Goal: Information Seeking & Learning: Learn about a topic

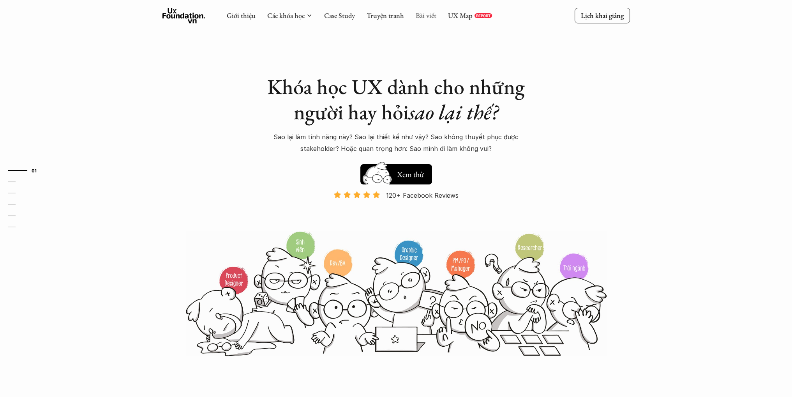
click at [422, 13] on link "Bài viết" at bounding box center [426, 15] width 21 height 9
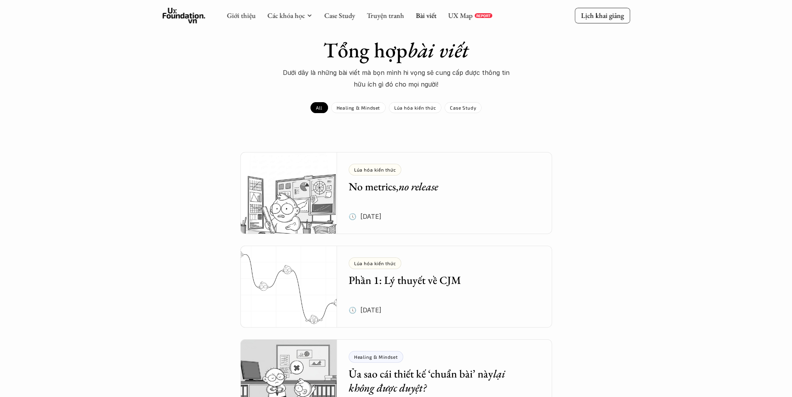
scroll to position [39, 0]
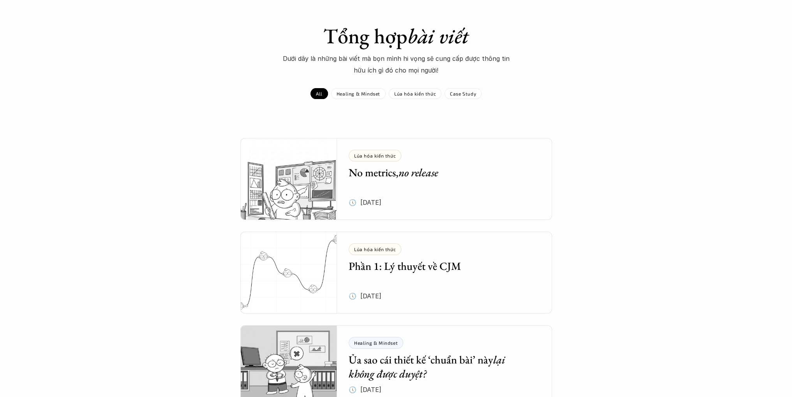
click at [435, 178] on em "no release" at bounding box center [419, 172] width 40 height 14
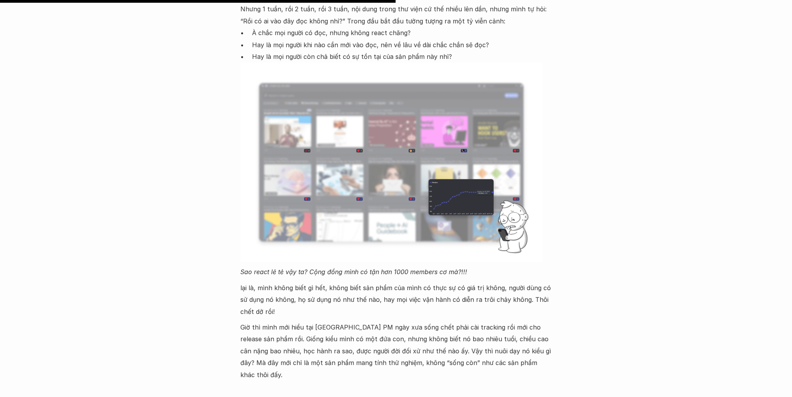
scroll to position [1247, 0]
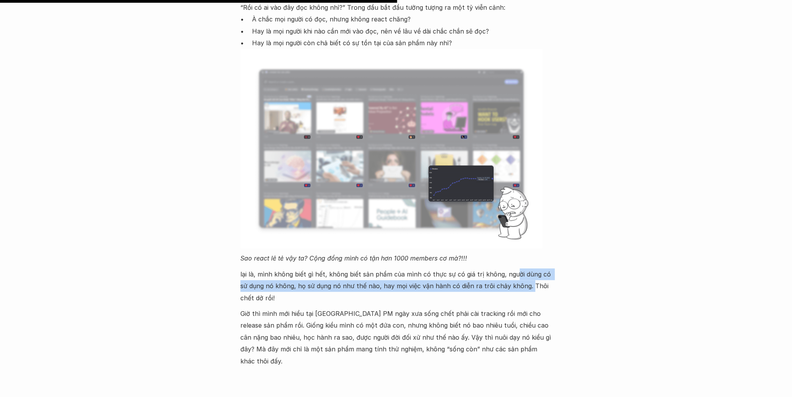
drag, startPoint x: 508, startPoint y: 260, endPoint x: 525, endPoint y: 277, distance: 23.7
click at [525, 277] on p "lại là, mình không biết gì hết, không biết sản phẩm của mình có thực sự có giá …" at bounding box center [396, 285] width 312 height 35
click at [282, 272] on p "lại là, mình không biết gì hết, không biết sản phẩm của mình có thực sự có giá …" at bounding box center [396, 285] width 312 height 35
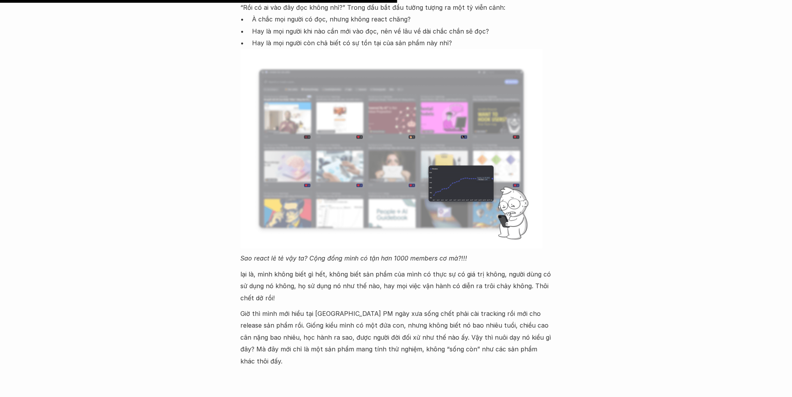
drag, startPoint x: 301, startPoint y: 272, endPoint x: 363, endPoint y: 286, distance: 63.5
click at [363, 286] on p "lại là, mình không biết gì hết, không biết sản phẩm của mình có thực sự có giá …" at bounding box center [396, 285] width 312 height 35
click at [265, 279] on p "lại là, mình không biết gì hết, không biết sản phẩm của mình có thực sự có giá …" at bounding box center [396, 285] width 312 height 35
drag, startPoint x: 310, startPoint y: 268, endPoint x: 320, endPoint y: 291, distance: 25.3
click at [320, 291] on p "lại là, mình không biết gì hết, không biết sản phẩm của mình có thực sự có giá …" at bounding box center [396, 285] width 312 height 35
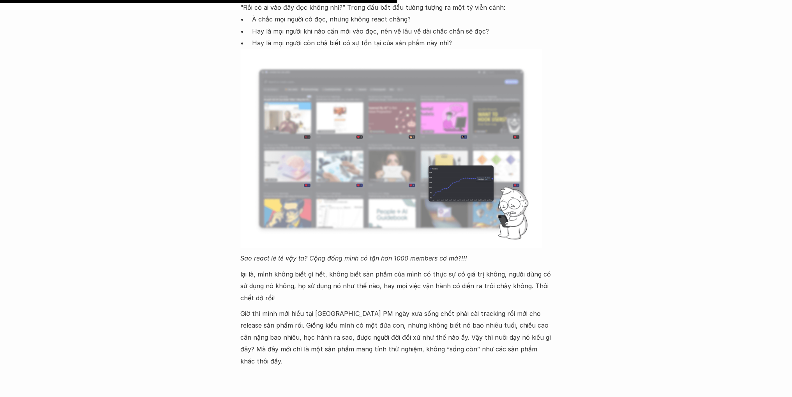
click at [337, 284] on p "lại là, mình không biết gì hết, không biết sản phẩm của mình có thực sự có giá …" at bounding box center [396, 285] width 312 height 35
drag, startPoint x: 249, startPoint y: 300, endPoint x: 317, endPoint y: 302, distance: 68.2
click at [317, 307] on p "Giờ thì mình mới hiểu tại [GEOGRAPHIC_DATA] PM ngày xưa sống chết phải cài trac…" at bounding box center [396, 336] width 312 height 59
drag, startPoint x: 341, startPoint y: 301, endPoint x: 390, endPoint y: 303, distance: 48.3
click at [390, 307] on p "Giờ thì mình mới hiểu tại [GEOGRAPHIC_DATA] PM ngày xưa sống chết phải cài trac…" at bounding box center [396, 336] width 312 height 59
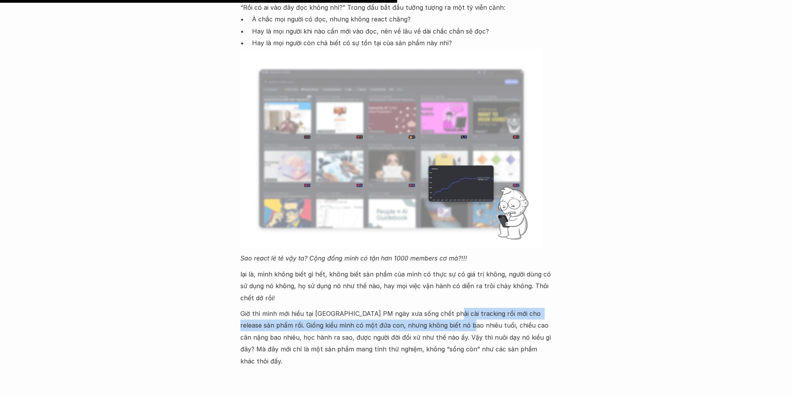
drag, startPoint x: 437, startPoint y: 303, endPoint x: 446, endPoint y: 312, distance: 12.7
click at [446, 312] on p "Giờ thì mình mới hiểu tại [GEOGRAPHIC_DATA] PM ngày xưa sống chết phải cài trac…" at bounding box center [396, 336] width 312 height 59
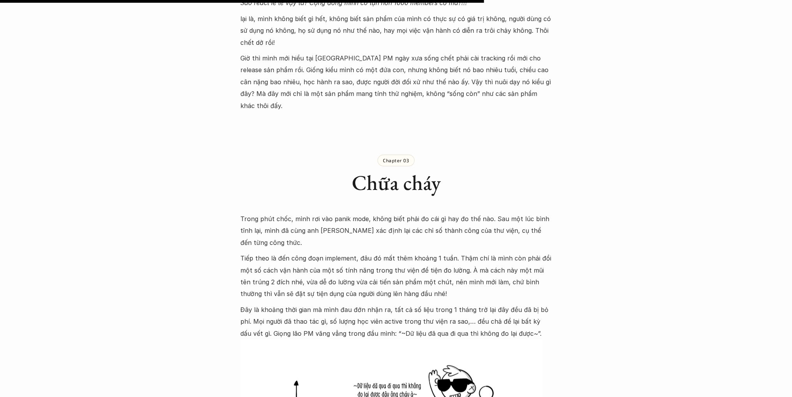
scroll to position [1519, 0]
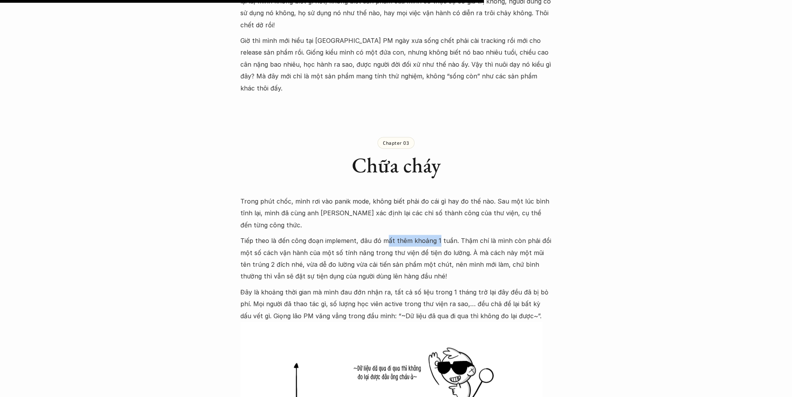
drag, startPoint x: 384, startPoint y: 202, endPoint x: 434, endPoint y: 203, distance: 50.3
click at [434, 235] on p "Tiếp theo là đến công đoạn implement, đâu đó mất thêm khoảng 1 tuần. Thậm chí l…" at bounding box center [396, 259] width 312 height 48
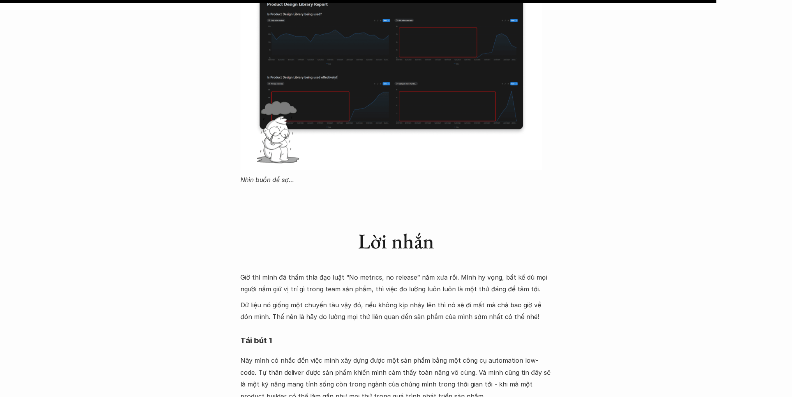
scroll to position [2259, 0]
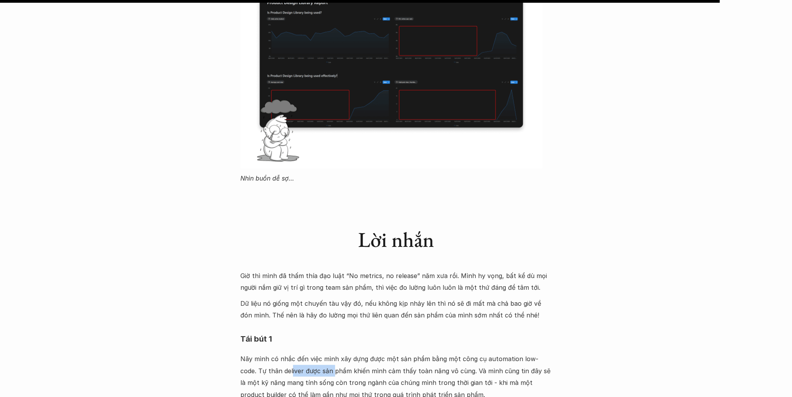
drag, startPoint x: 275, startPoint y: 332, endPoint x: 319, endPoint y: 331, distance: 44.4
click at [318, 353] on p "Nãy mình có nhắc đến việc mình xây dựng được một sản phẩm bằng một công cụ auto…" at bounding box center [396, 377] width 312 height 48
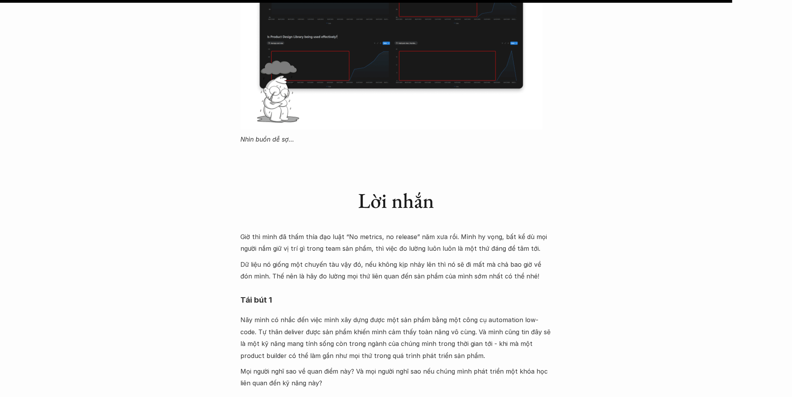
click at [337, 318] on p "Nãy mình có nhắc đến việc mình xây dựng được một sản phẩm bằng một công cụ auto…" at bounding box center [396, 338] width 312 height 48
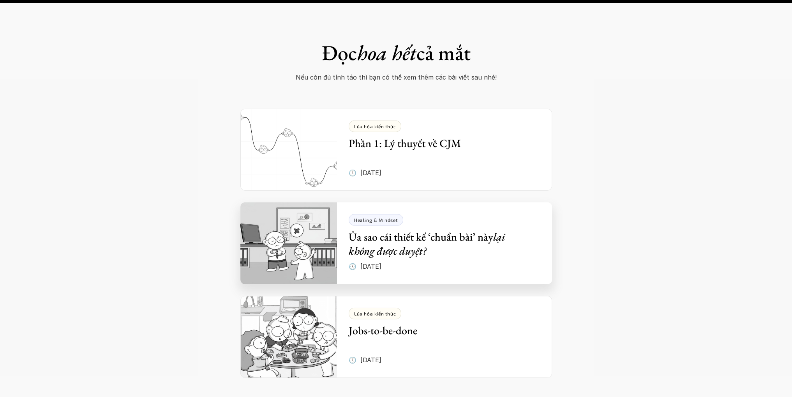
scroll to position [3000, 0]
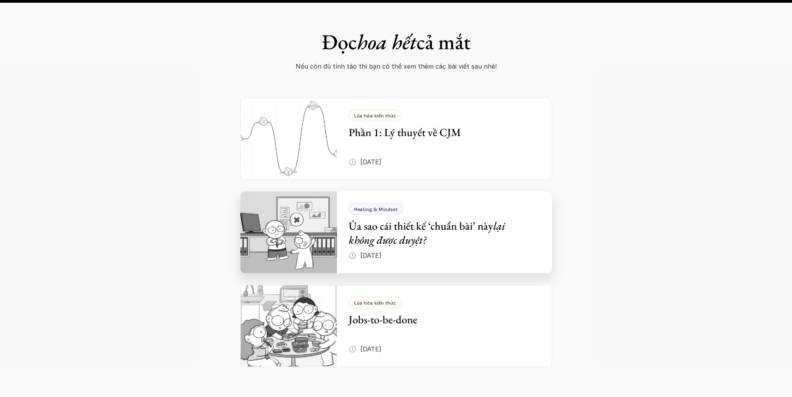
click at [312, 191] on img at bounding box center [288, 232] width 97 height 82
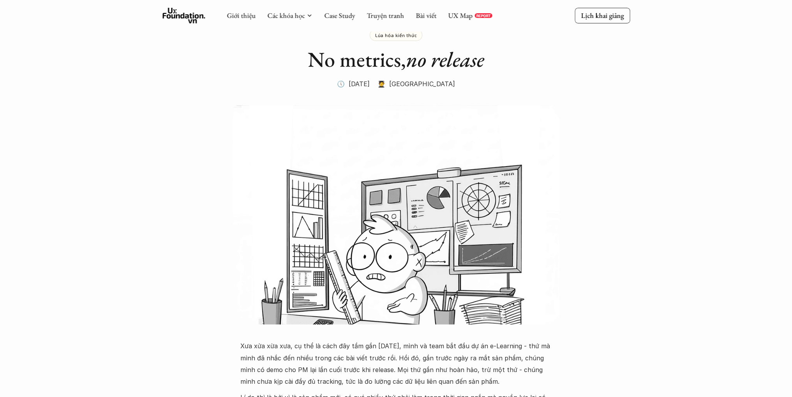
scroll to position [0, 0]
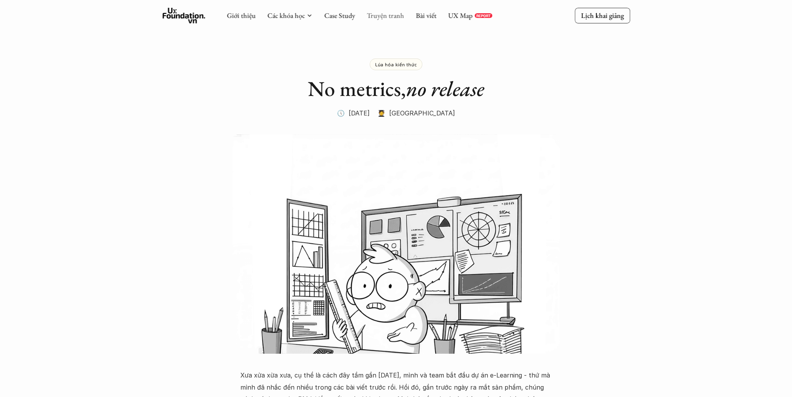
click at [388, 16] on link "Truyện tranh" at bounding box center [385, 15] width 37 height 9
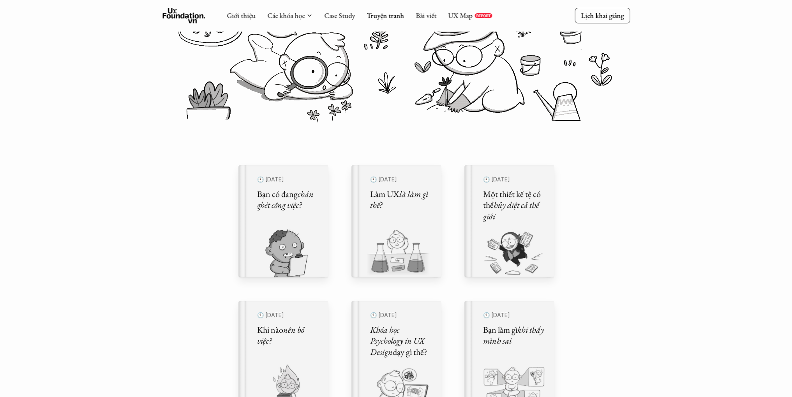
scroll to position [117, 0]
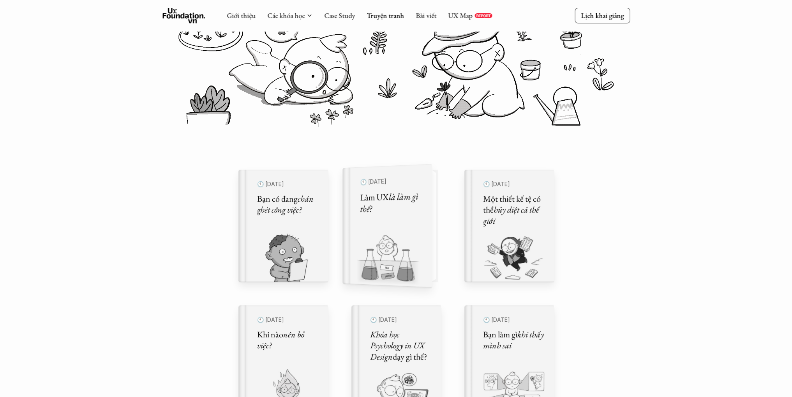
click at [406, 236] on img at bounding box center [382, 260] width 80 height 54
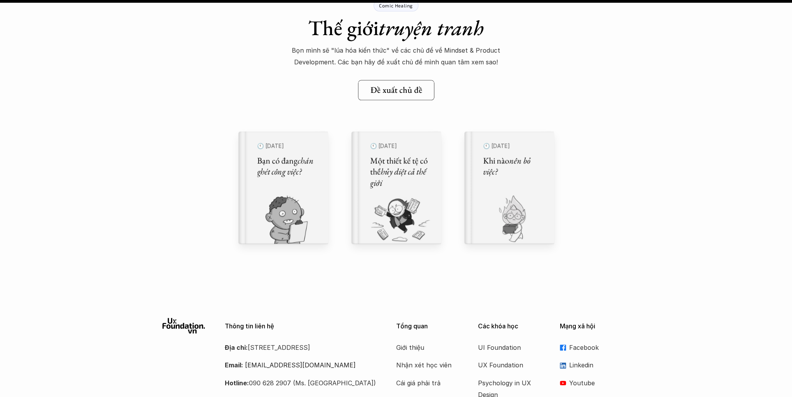
scroll to position [9076, 0]
click at [173, 90] on div "Comic Healing Thế giới truyện tranh Bọn mình sẽ "lúa hóa kiến thức" về các chủ …" at bounding box center [396, 28] width 792 height 139
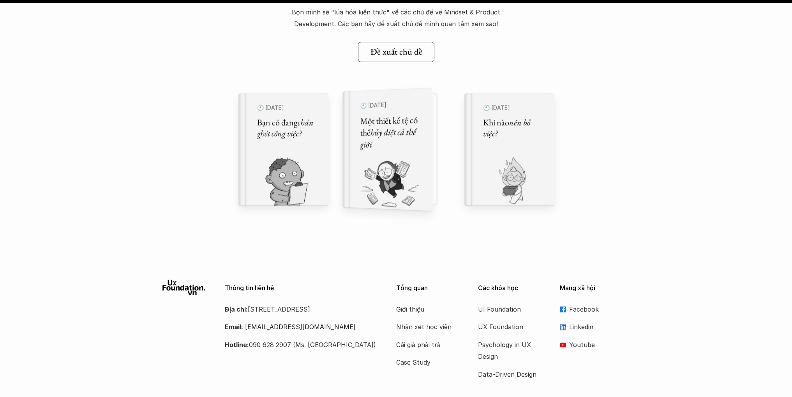
scroll to position [9152, 0]
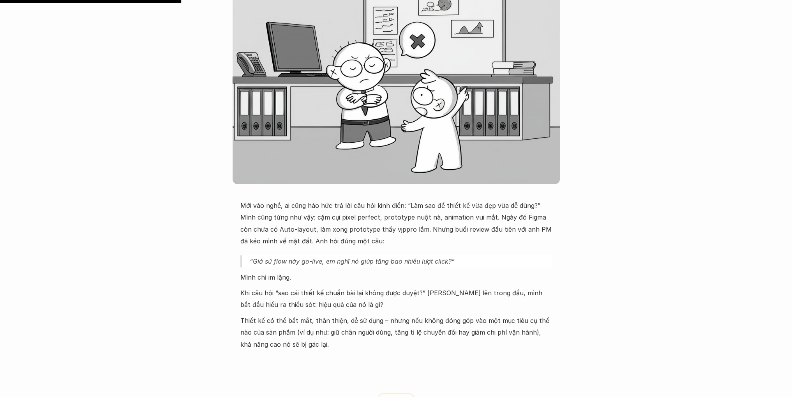
scroll to position [273, 0]
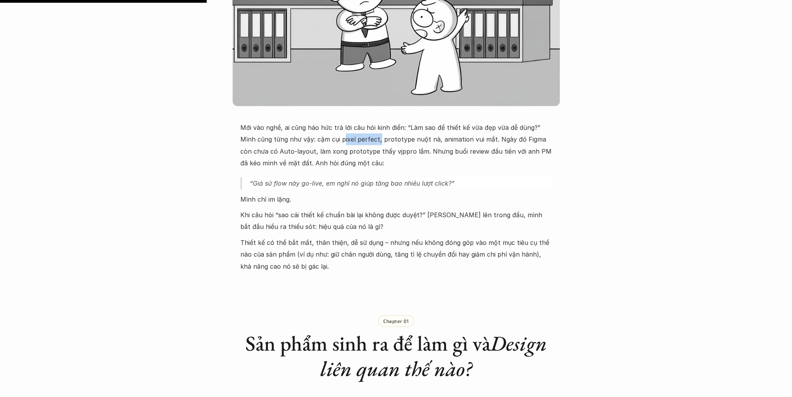
drag, startPoint x: 327, startPoint y: 139, endPoint x: 362, endPoint y: 137, distance: 34.3
click at [362, 137] on p "Mới vào nghề, ai cũng háo hức trả lời câu hỏi kinh điển: “Làm sao để thiết kế v…" at bounding box center [396, 146] width 312 height 48
drag, startPoint x: 380, startPoint y: 140, endPoint x: 424, endPoint y: 137, distance: 43.7
click at [424, 137] on p "Mới vào nghề, ai cũng háo hức trả lời câu hỏi kinh điển: “Làm sao để thiết kế v…" at bounding box center [396, 146] width 312 height 48
drag, startPoint x: 430, startPoint y: 142, endPoint x: 466, endPoint y: 139, distance: 35.6
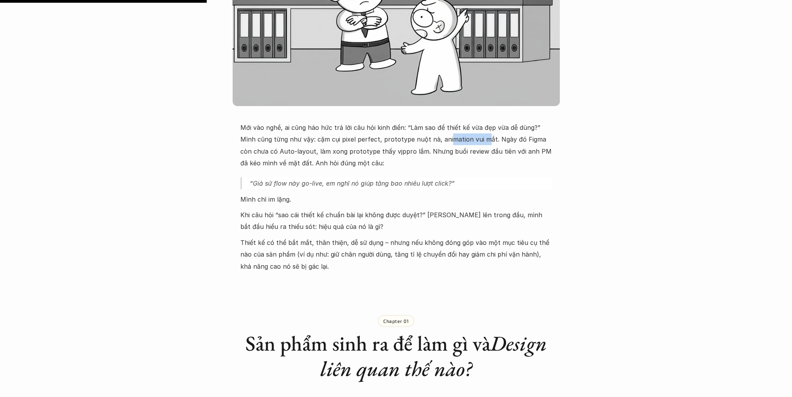
click at [466, 139] on p "Mới vào nghề, ai cũng háo hức trả lời câu hỏi kinh điển: “Làm sao để thiết kế v…" at bounding box center [396, 146] width 312 height 48
drag, startPoint x: 287, startPoint y: 150, endPoint x: 366, endPoint y: 150, distance: 78.7
click at [366, 150] on p "Mới vào nghề, ai cũng háo hức trả lời câu hỏi kinh điển: “Làm sao để thiết kế v…" at bounding box center [396, 146] width 312 height 48
drag, startPoint x: 256, startPoint y: 242, endPoint x: 328, endPoint y: 241, distance: 72.1
click at [328, 241] on p "Thiết kế có thể bắt mắt, thân thiện, dễ sử dụng – nhưng nếu không đóng góp vào …" at bounding box center [396, 253] width 312 height 35
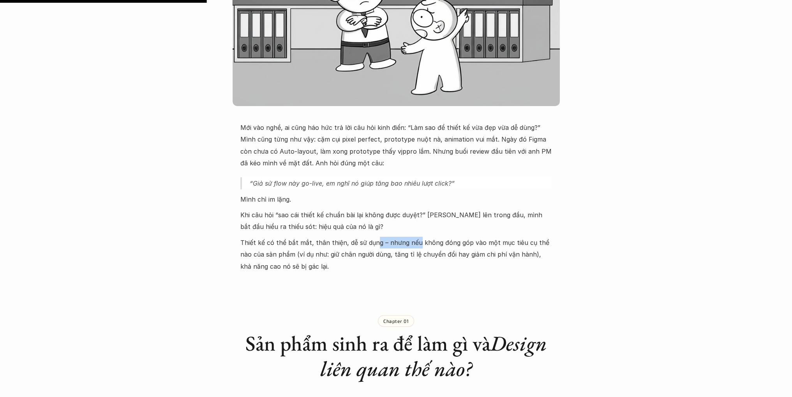
drag, startPoint x: 372, startPoint y: 241, endPoint x: 416, endPoint y: 241, distance: 44.4
click at [416, 241] on p "Thiết kế có thể bắt mắt, thân thiện, dễ sử dụng – nhưng nếu không đóng góp vào …" at bounding box center [396, 253] width 312 height 35
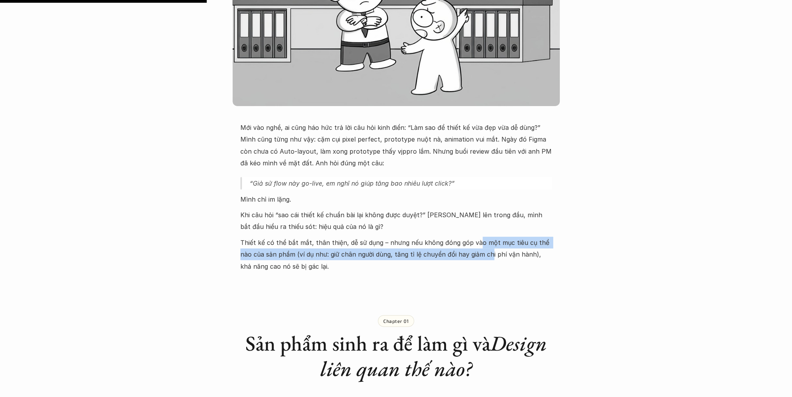
drag, startPoint x: 473, startPoint y: 246, endPoint x: 476, endPoint y: 256, distance: 10.1
click at [476, 256] on p "Thiết kế có thể bắt mắt, thân thiện, dễ sử dụng – nhưng nếu không đóng góp vào …" at bounding box center [396, 253] width 312 height 35
click at [318, 250] on p "Thiết kế có thể bắt mắt, thân thiện, dễ sử dụng – nhưng nếu không đóng góp vào …" at bounding box center [396, 253] width 312 height 35
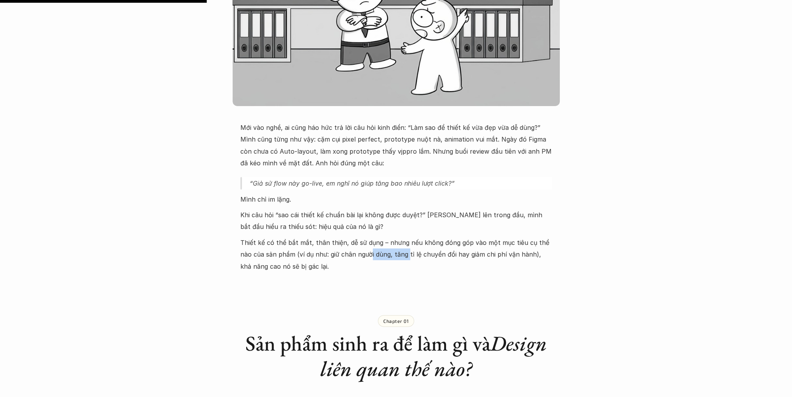
drag, startPoint x: 366, startPoint y: 256, endPoint x: 407, endPoint y: 257, distance: 41.3
click at [394, 257] on p "Thiết kế có thể bắt mắt, thân thiện, dễ sử dụng – nhưng nếu không đóng góp vào …" at bounding box center [396, 253] width 312 height 35
drag, startPoint x: 454, startPoint y: 255, endPoint x: 483, endPoint y: 256, distance: 29.6
click at [483, 256] on p "Thiết kế có thể bắt mắt, thân thiện, dễ sử dụng – nhưng nếu không đóng góp vào …" at bounding box center [396, 253] width 312 height 35
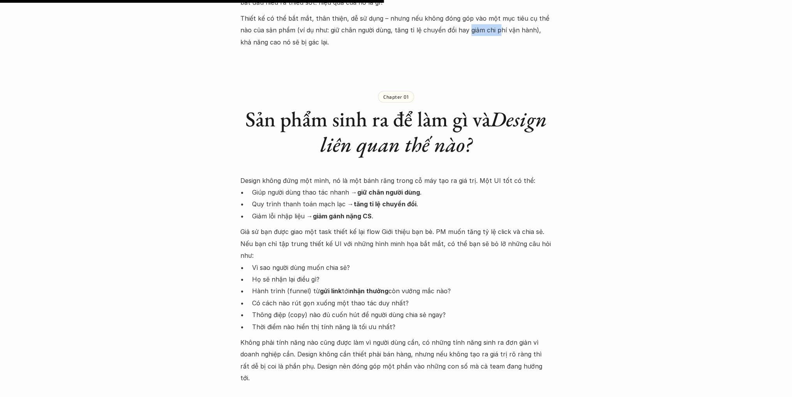
scroll to position [506, 0]
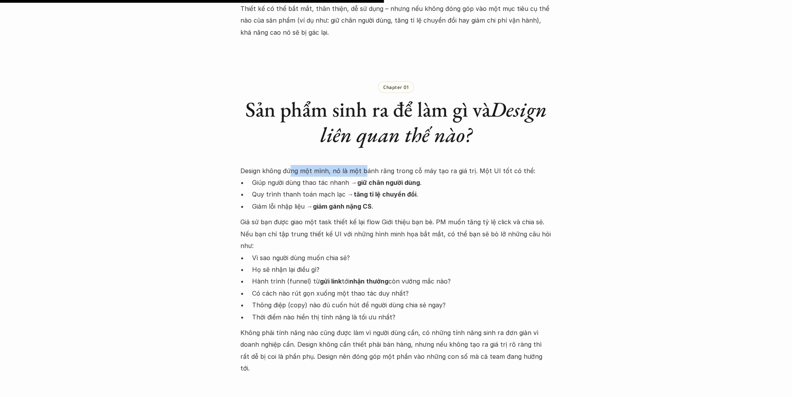
drag, startPoint x: 288, startPoint y: 168, endPoint x: 362, endPoint y: 168, distance: 73.2
click at [362, 168] on p "Design không đứng một mình, nó là một bánh răng trong cỗ máy tạo ra giá trị. Mộ…" at bounding box center [396, 171] width 312 height 12
click at [363, 167] on p "Design không đứng một mình, nó là một bánh răng trong cỗ máy tạo ra giá trị. Mộ…" at bounding box center [396, 171] width 312 height 12
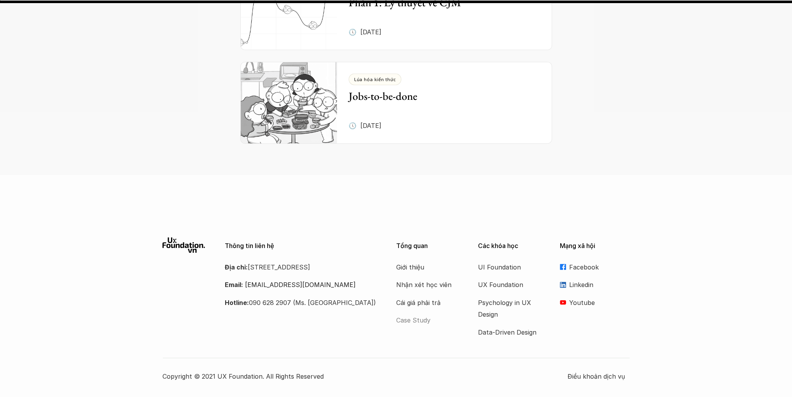
scroll to position [1730, 0]
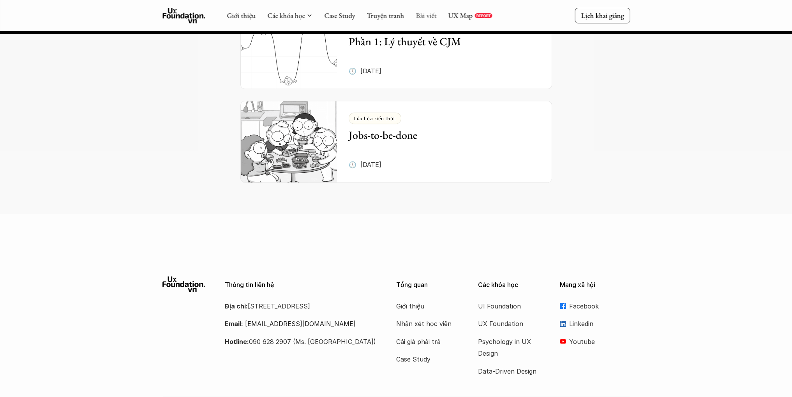
click at [426, 16] on link "Bài viết" at bounding box center [426, 15] width 21 height 9
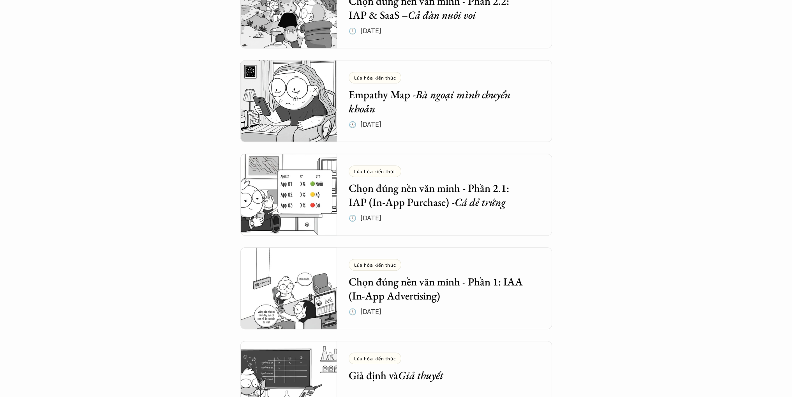
scroll to position [779, 0]
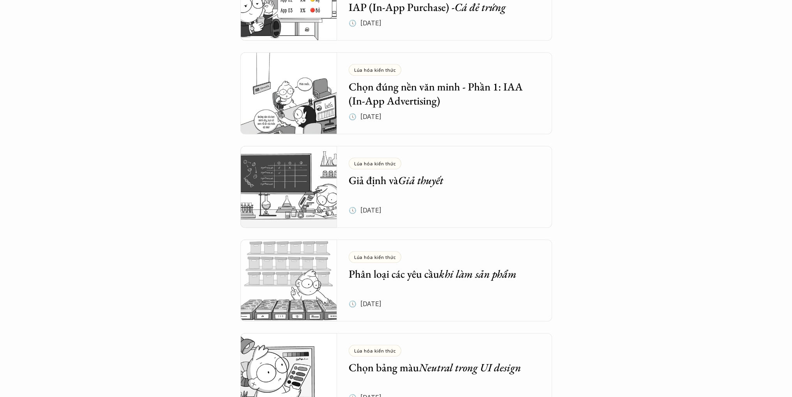
click at [462, 108] on h5 "Chọn đúng nền văn minh - Phần 1: IAA (In-App Advertising)" at bounding box center [439, 93] width 180 height 28
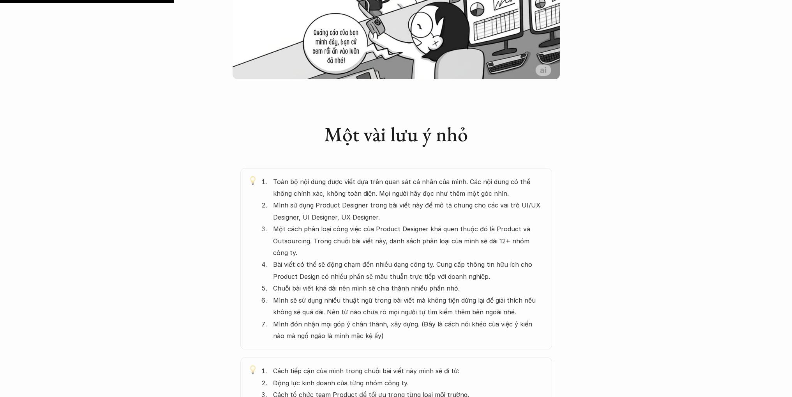
scroll to position [390, 0]
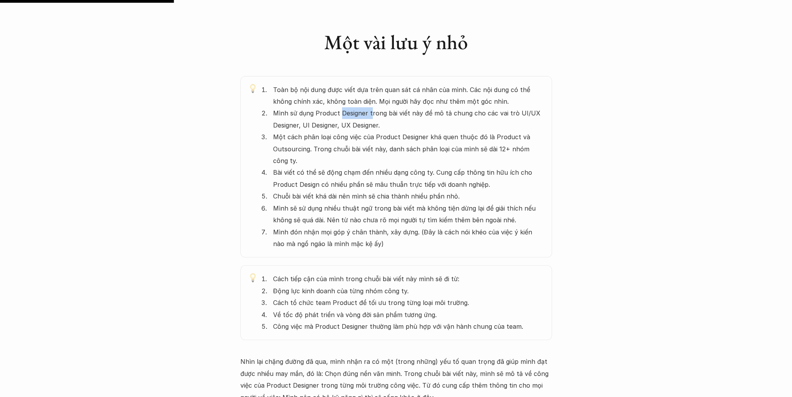
drag, startPoint x: 340, startPoint y: 111, endPoint x: 370, endPoint y: 114, distance: 30.5
click at [370, 114] on p "Mình sử dụng Product Designer trong bài viết này để mô tả chung cho các vai trò…" at bounding box center [408, 119] width 271 height 24
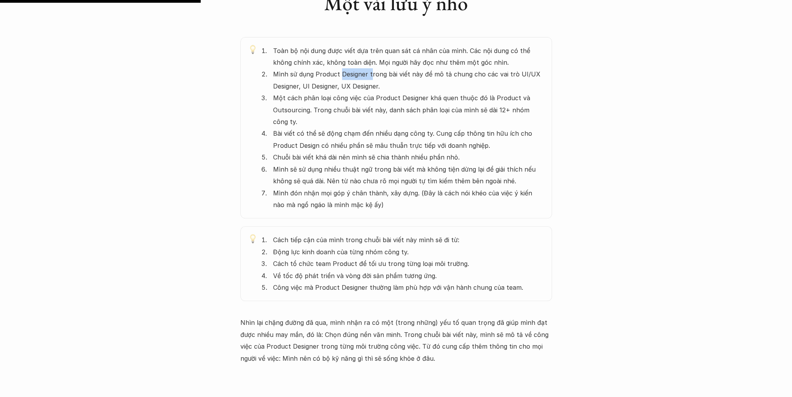
scroll to position [467, 0]
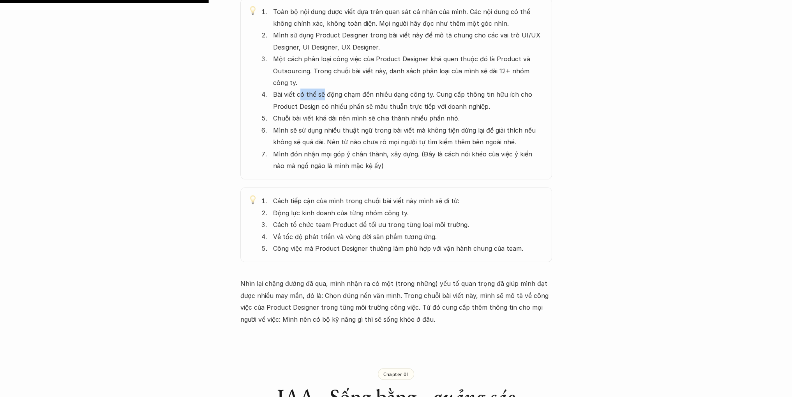
drag, startPoint x: 302, startPoint y: 93, endPoint x: 323, endPoint y: 97, distance: 21.5
click at [323, 97] on p "Bài viết có thể sẽ động chạm đến nhiều dạng công ty. Cung cấp thông tin hữu ích…" at bounding box center [408, 100] width 271 height 24
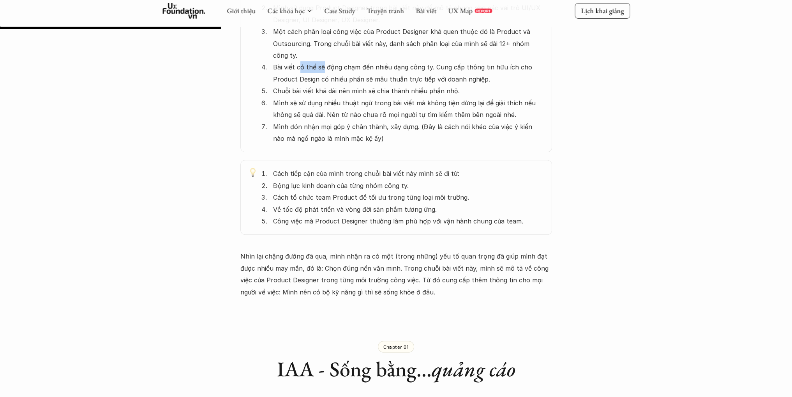
scroll to position [506, 0]
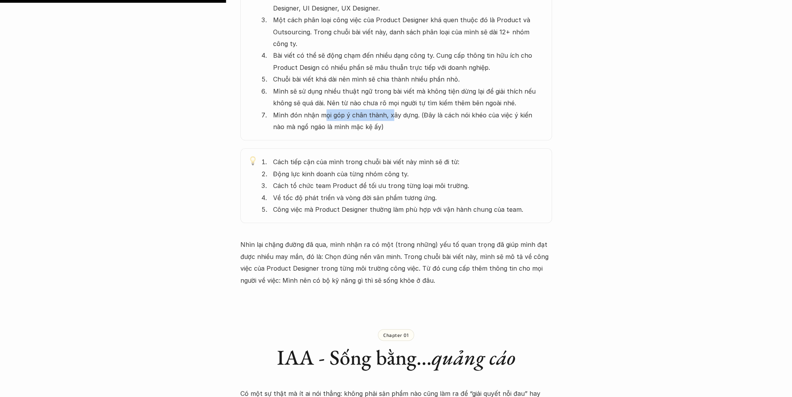
drag, startPoint x: 344, startPoint y: 117, endPoint x: 395, endPoint y: 118, distance: 51.0
click at [392, 118] on p "Mình đón nhận mọi góp ý chân thành, xây dựng. (Đây là cách nói khéo của việc ý …" at bounding box center [408, 121] width 271 height 24
drag, startPoint x: 315, startPoint y: 186, endPoint x: 384, endPoint y: 187, distance: 69.3
click at [376, 186] on p "Cách tổ chức team Product để tối ưu trong từng loại môi trường." at bounding box center [408, 186] width 271 height 12
drag, startPoint x: 291, startPoint y: 198, endPoint x: 376, endPoint y: 200, distance: 84.5
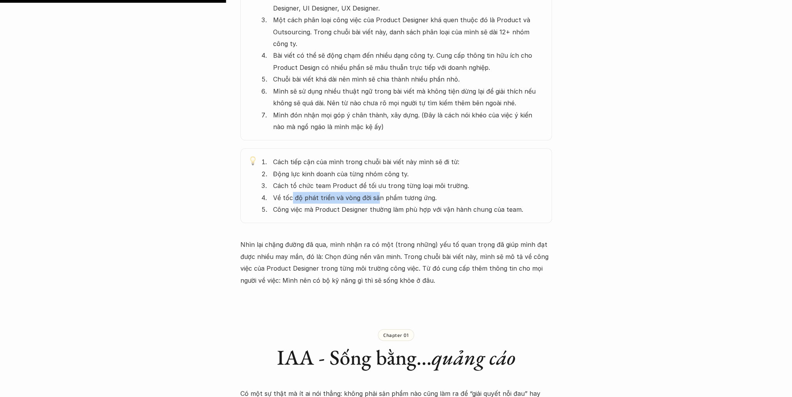
click at [376, 200] on p "Về tốc độ phát triển và vòng đời sản phẩm tương ứng." at bounding box center [408, 198] width 271 height 12
drag, startPoint x: 283, startPoint y: 210, endPoint x: 411, endPoint y: 205, distance: 127.9
click at [411, 205] on p "Công việc mà Product Designer thường làm phù hợp với vận hành chung của team." at bounding box center [408, 209] width 271 height 12
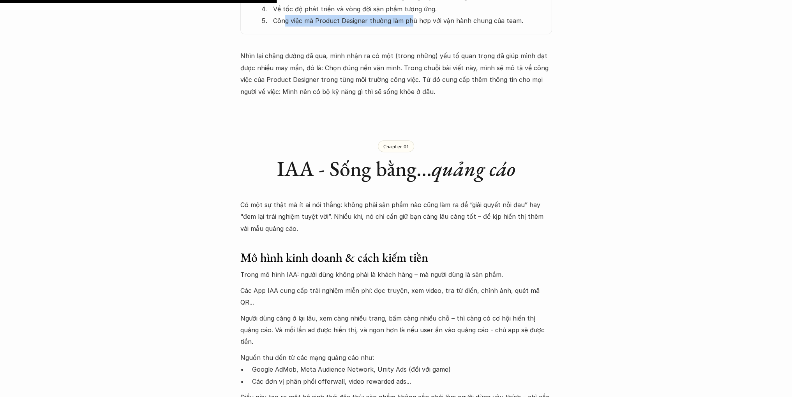
scroll to position [701, 0]
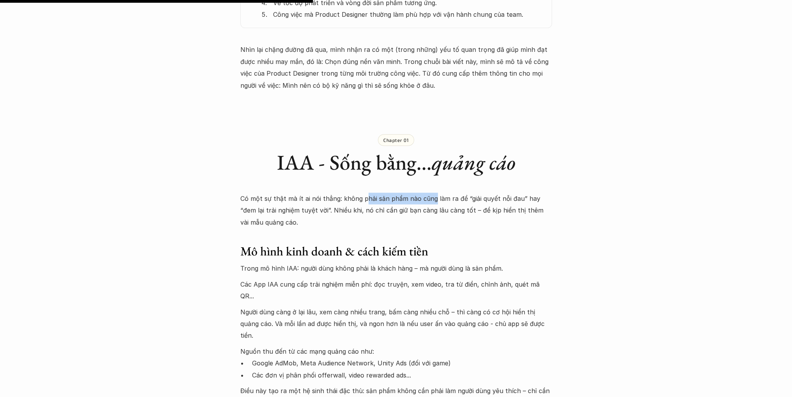
drag, startPoint x: 364, startPoint y: 198, endPoint x: 430, endPoint y: 201, distance: 66.3
click at [430, 201] on p "Có một sự thật mà ít ai nói thẳng: không phải sản phẩm nào cũng làm ra để “giải…" at bounding box center [396, 209] width 312 height 35
drag, startPoint x: 265, startPoint y: 212, endPoint x: 328, endPoint y: 212, distance: 62.3
click at [328, 212] on p "Có một sự thật mà ít ai nói thẳng: không phải sản phẩm nào cũng làm ra để “giải…" at bounding box center [396, 209] width 312 height 35
drag, startPoint x: 333, startPoint y: 212, endPoint x: 434, endPoint y: 213, distance: 100.9
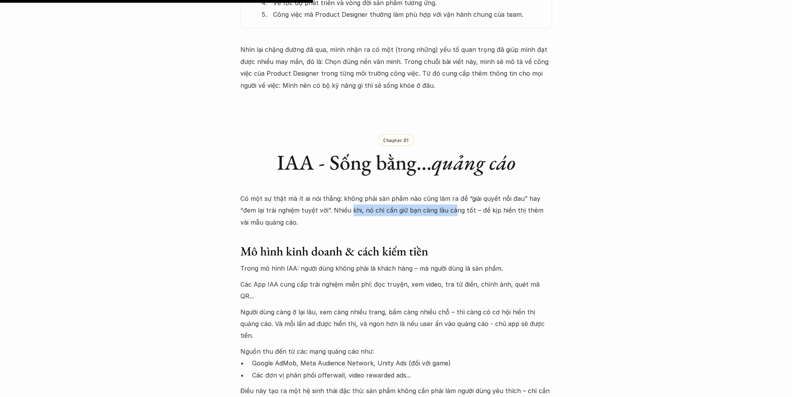
click at [434, 213] on p "Có một sự thật mà ít ai nói thẳng: không phải sản phẩm nào cũng làm ra để “giải…" at bounding box center [396, 209] width 312 height 35
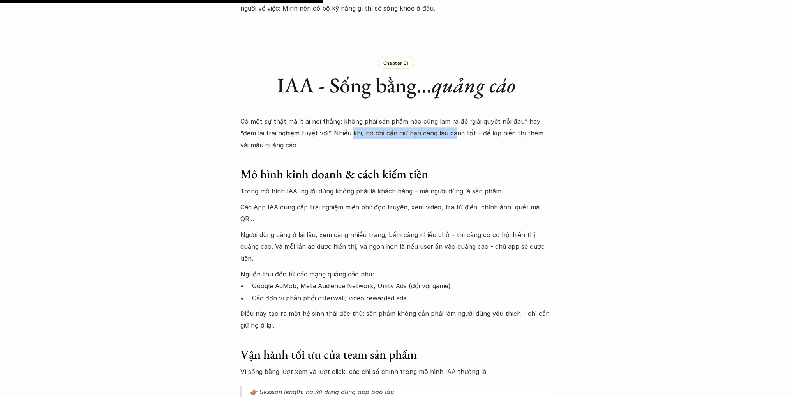
scroll to position [779, 0]
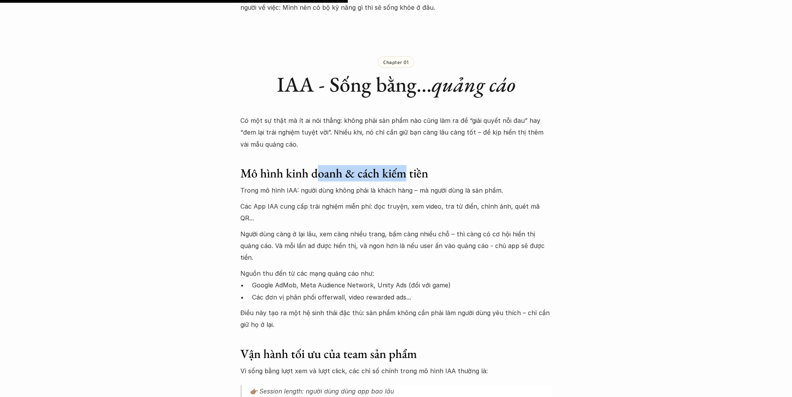
drag, startPoint x: 316, startPoint y: 175, endPoint x: 405, endPoint y: 173, distance: 89.6
click at [405, 173] on h3 "Mô hình kinh doanh & cách kiếm tiền" at bounding box center [396, 173] width 312 height 15
drag, startPoint x: 324, startPoint y: 191, endPoint x: 392, endPoint y: 189, distance: 67.8
click at [392, 189] on p "Trong mô hình IAA: người dùng không phải là khách hàng – mà người dùng là sản p…" at bounding box center [396, 190] width 312 height 12
drag, startPoint x: 273, startPoint y: 251, endPoint x: 365, endPoint y: 250, distance: 92.3
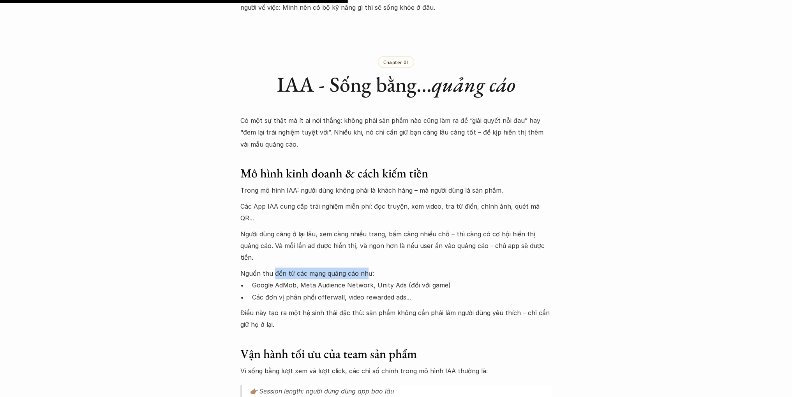
click at [365, 267] on p "Nguồn thu đến từ các mạng quảng cáo như:" at bounding box center [396, 273] width 312 height 12
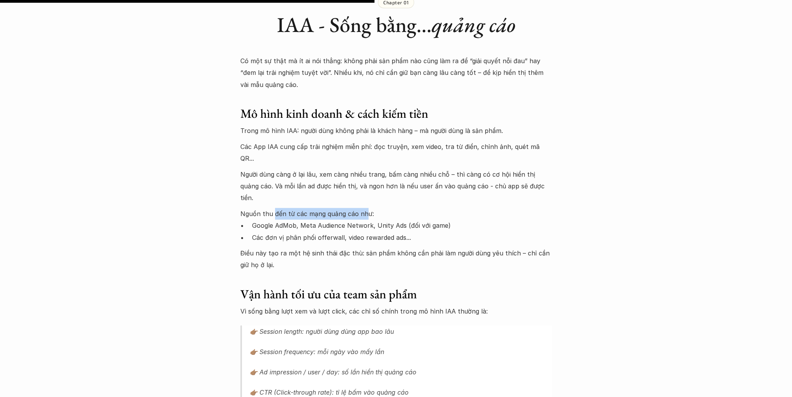
scroll to position [857, 0]
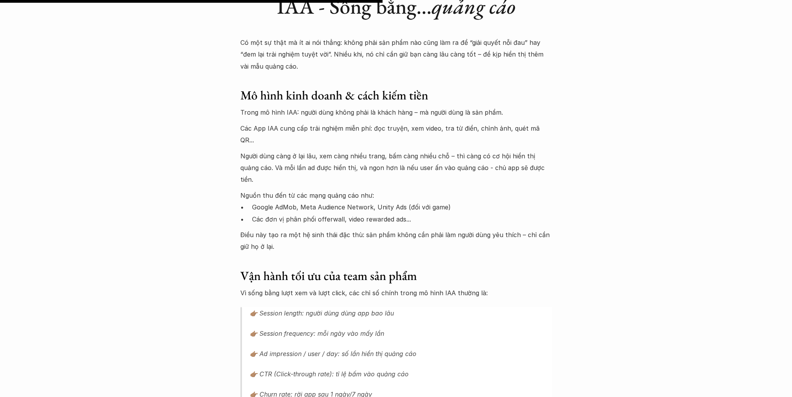
click at [198, 79] on div "Lúa hóa kiến thức Chọn đúng nền văn minh - Phần 1: IAA (In-App Advertising) 🕔 1…" at bounding box center [396, 260] width 792 height 2157
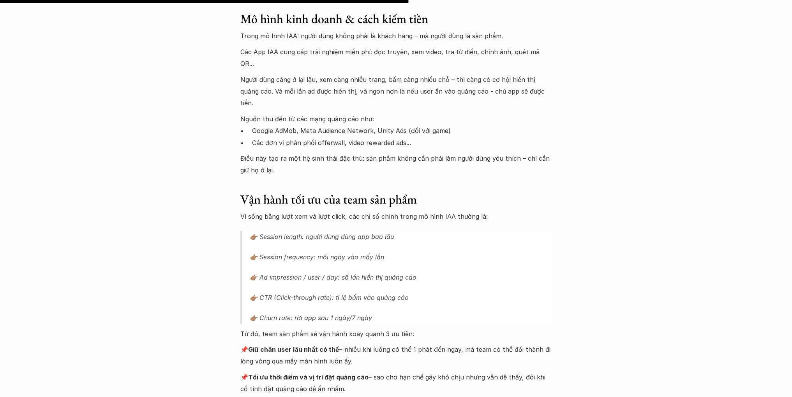
scroll to position [935, 0]
drag, startPoint x: 245, startPoint y: 131, endPoint x: 292, endPoint y: 135, distance: 47.7
click at [292, 151] on p "Điều này tạo ra một hệ sinh thái đặc thù: sản phẩm không cần phải làm người dùn…" at bounding box center [396, 163] width 312 height 24
click at [312, 151] on p "Điều này tạo ra một hệ sinh thái đặc thù: sản phẩm không cần phải làm người dùn…" at bounding box center [396, 163] width 312 height 24
drag, startPoint x: 282, startPoint y: 132, endPoint x: 356, endPoint y: 133, distance: 74.0
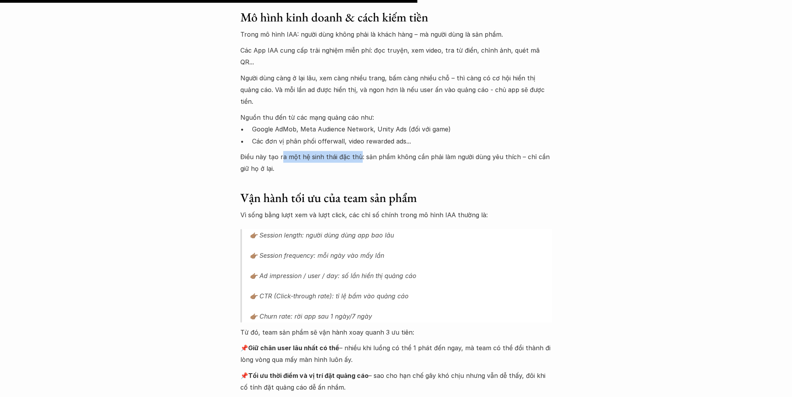
click at [356, 151] on p "Điều này tạo ra một hệ sinh thái đặc thù: sản phẩm không cần phải làm người dùn…" at bounding box center [396, 163] width 312 height 24
drag, startPoint x: 363, startPoint y: 133, endPoint x: 383, endPoint y: 131, distance: 20.0
click at [381, 151] on p "Điều này tạo ra một hệ sinh thái đặc thù: sản phẩm không cần phải làm người dùn…" at bounding box center [396, 163] width 312 height 24
click at [380, 151] on p "Điều này tạo ra một hệ sinh thái đặc thù: sản phẩm không cần phải làm người dùn…" at bounding box center [396, 163] width 312 height 24
drag, startPoint x: 358, startPoint y: 132, endPoint x: 416, endPoint y: 137, distance: 58.2
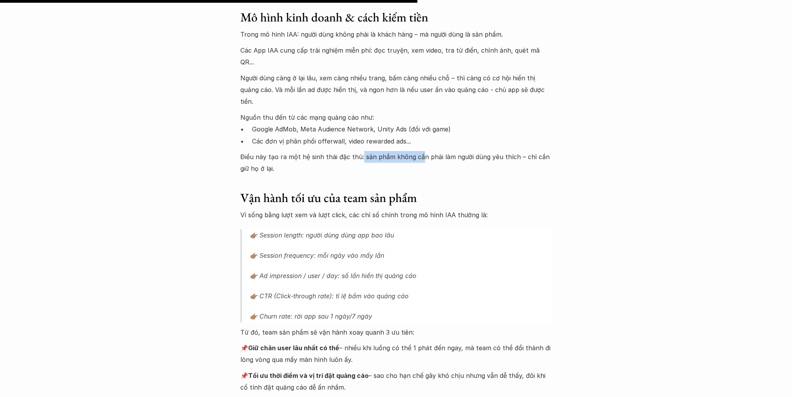
click at [416, 151] on p "Điều này tạo ra một hệ sinh thái đặc thù: sản phẩm không cần phải làm người dùn…" at bounding box center [396, 163] width 312 height 24
click at [262, 151] on p "Điều này tạo ra một hệ sinh thái đặc thù: sản phẩm không cần phải làm người dùn…" at bounding box center [396, 163] width 312 height 24
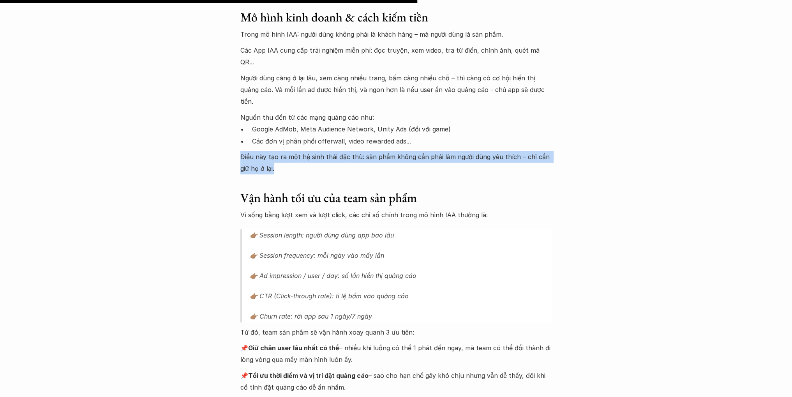
drag, startPoint x: 274, startPoint y: 139, endPoint x: 240, endPoint y: 133, distance: 35.3
click at [240, 133] on div "Lúa hóa kiến thức Chọn đúng nền văn minh - Phần 1: IAA (In-App Advertising) 🕔 1…" at bounding box center [396, 182] width 792 height 2157
click at [261, 151] on p "Điều này tạo ra một hệ sinh thái đặc thù: sản phẩm không cần phải làm người dùn…" at bounding box center [396, 163] width 312 height 24
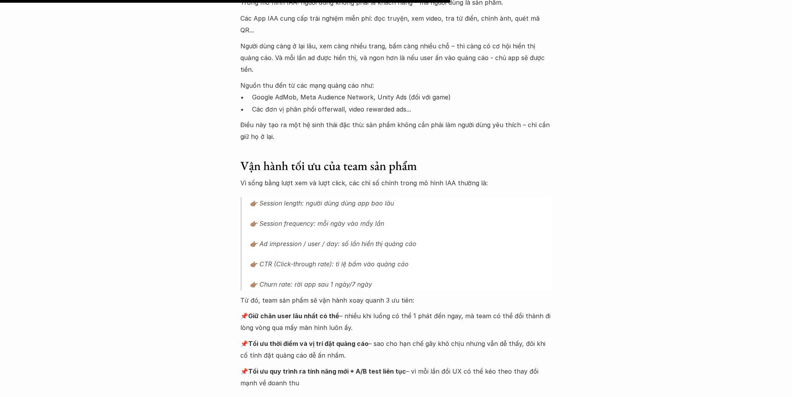
scroll to position [1013, 0]
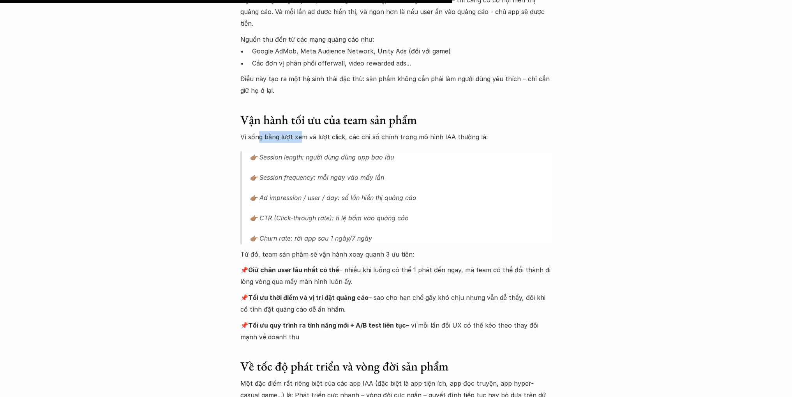
drag, startPoint x: 257, startPoint y: 111, endPoint x: 301, endPoint y: 116, distance: 43.9
click at [301, 131] on p "Vì sống bằng lượt xem và lượt click, các chỉ số chính trong mô hình IAA thường …" at bounding box center [396, 137] width 312 height 12
drag, startPoint x: 330, startPoint y: 153, endPoint x: 373, endPoint y: 152, distance: 42.9
click at [373, 171] on p "👉🏽 Session frequency: mỗi ngày vào mấy lần" at bounding box center [401, 177] width 302 height 12
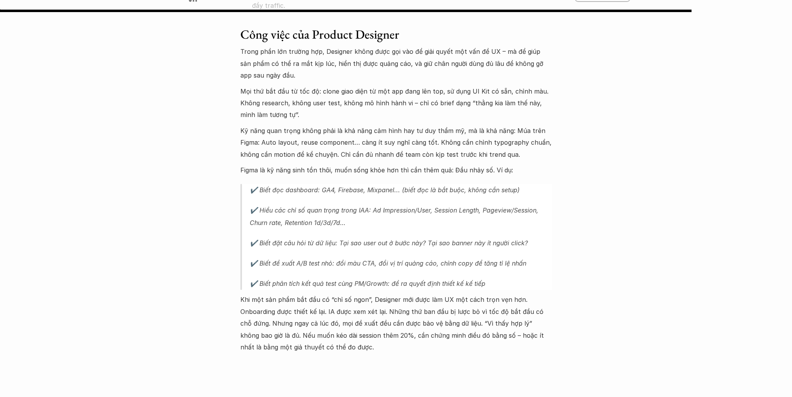
scroll to position [1558, 0]
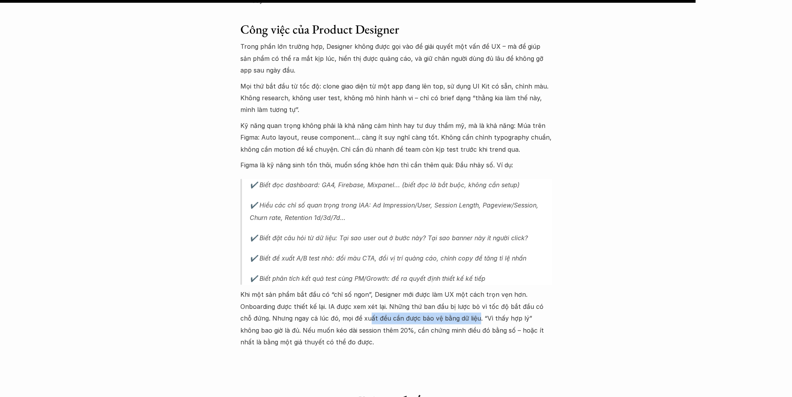
drag, startPoint x: 354, startPoint y: 296, endPoint x: 463, endPoint y: 295, distance: 108.7
click at [463, 295] on p "Khi một sản phẩm bắt đầu có “chỉ số ngon”, Designer mới được làm UX một cách tr…" at bounding box center [396, 317] width 312 height 59
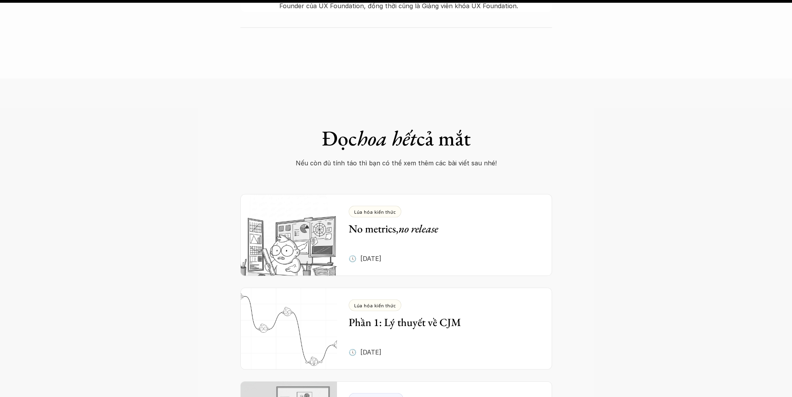
scroll to position [2181, 0]
